Goal: Book appointment/travel/reservation

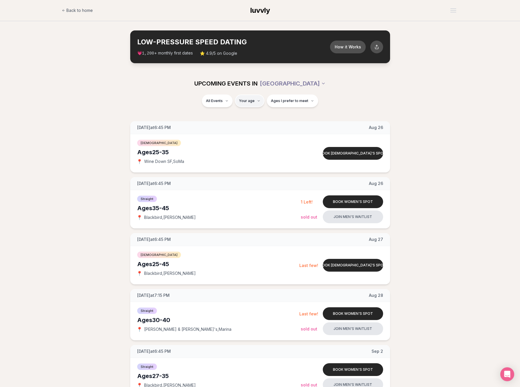
type input "**"
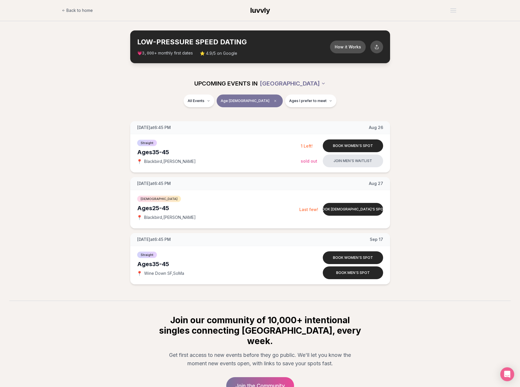
click at [288, 80] on html "Back to home luvvly LOW-PRESSURE SPEED DATING How it Works 💗 3,000 + monthly fi…" at bounding box center [260, 223] width 520 height 446
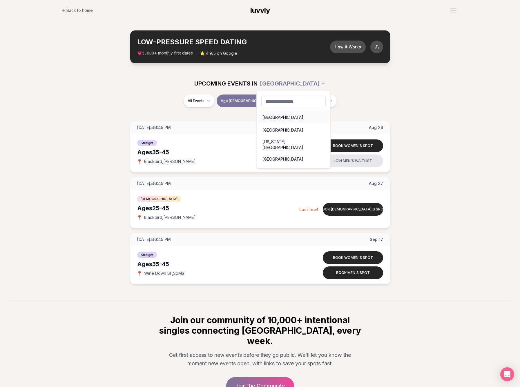
click at [274, 120] on div "[GEOGRAPHIC_DATA]" at bounding box center [293, 117] width 71 height 13
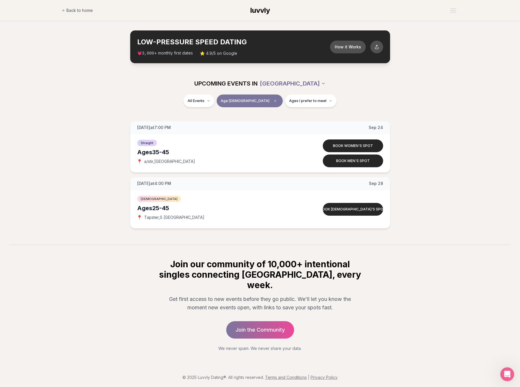
click at [296, 81] on html "Back to home luvvly LOW-PRESSURE SPEED DATING How it Works 💗 3,000 + monthly fi…" at bounding box center [260, 195] width 520 height 390
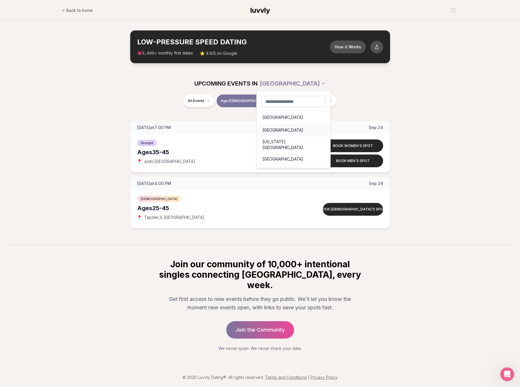
click at [278, 128] on div "[GEOGRAPHIC_DATA]" at bounding box center [293, 130] width 71 height 13
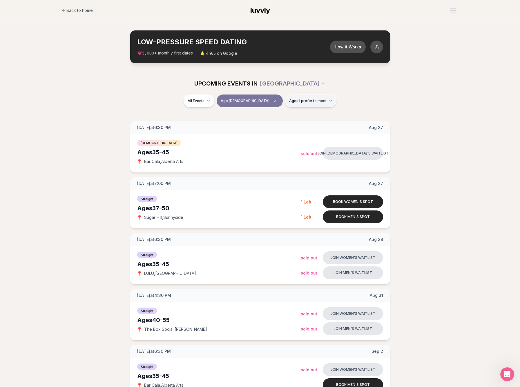
click at [289, 102] on span "Ages I prefer to meet" at bounding box center [307, 101] width 37 height 5
click at [209, 117] on span "Straight" at bounding box center [206, 116] width 15 height 6
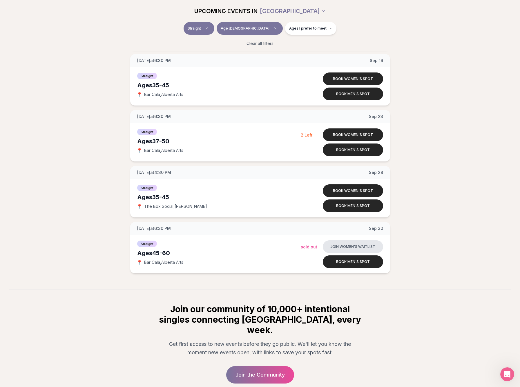
scroll to position [379, 0]
